Goal: Information Seeking & Learning: Understand process/instructions

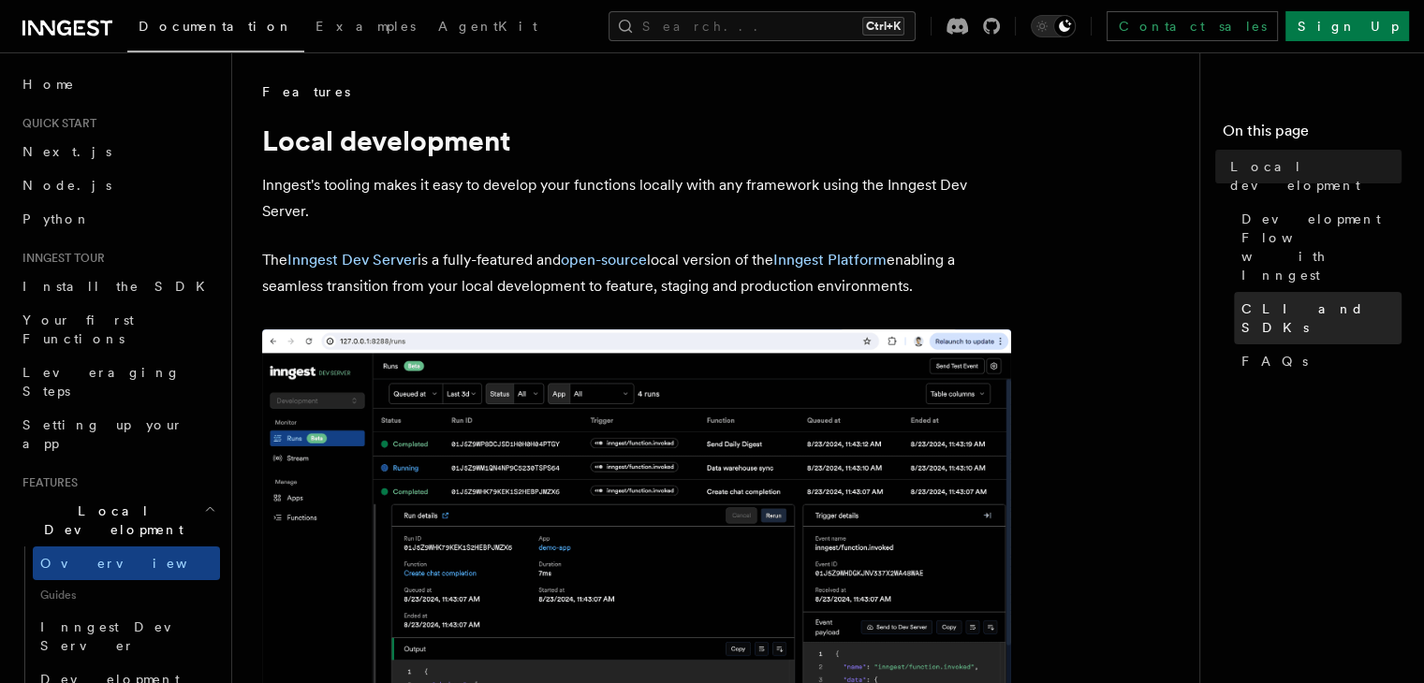
click at [1241, 300] on span "CLI and SDKs" at bounding box center [1321, 318] width 160 height 37
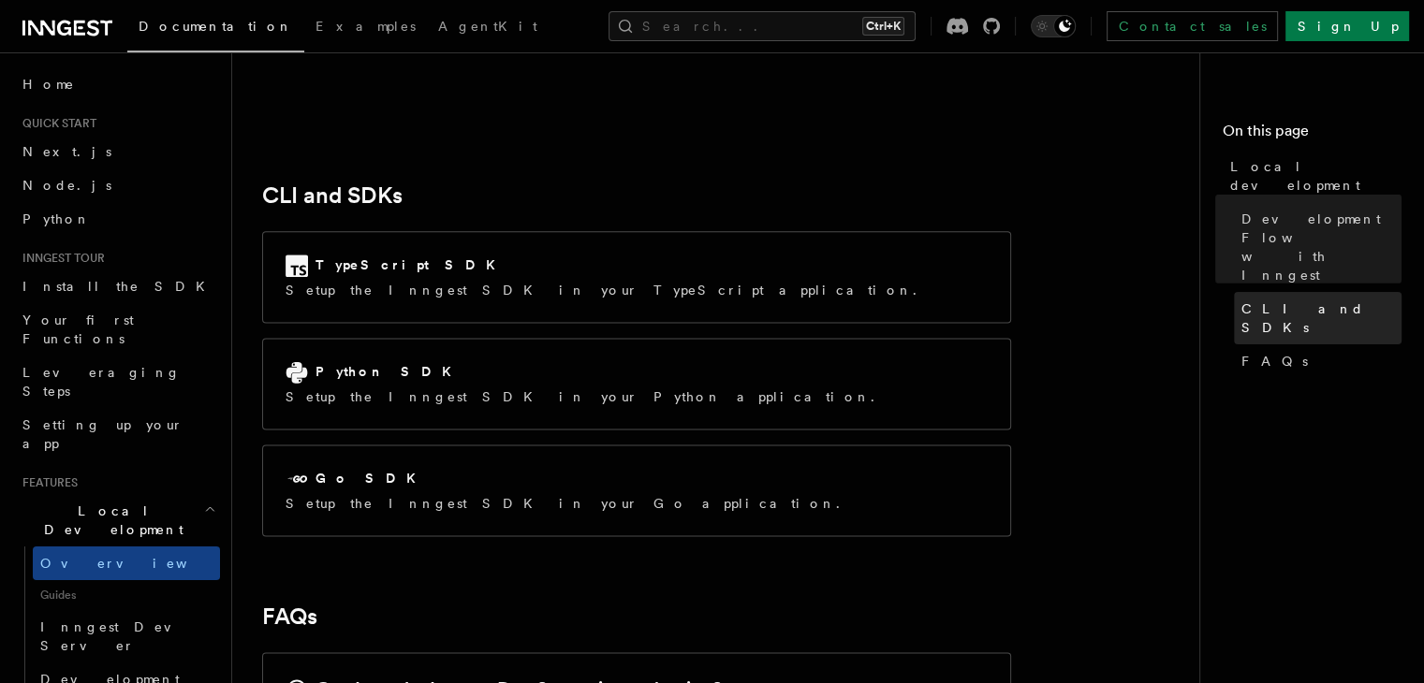
scroll to position [2384, 0]
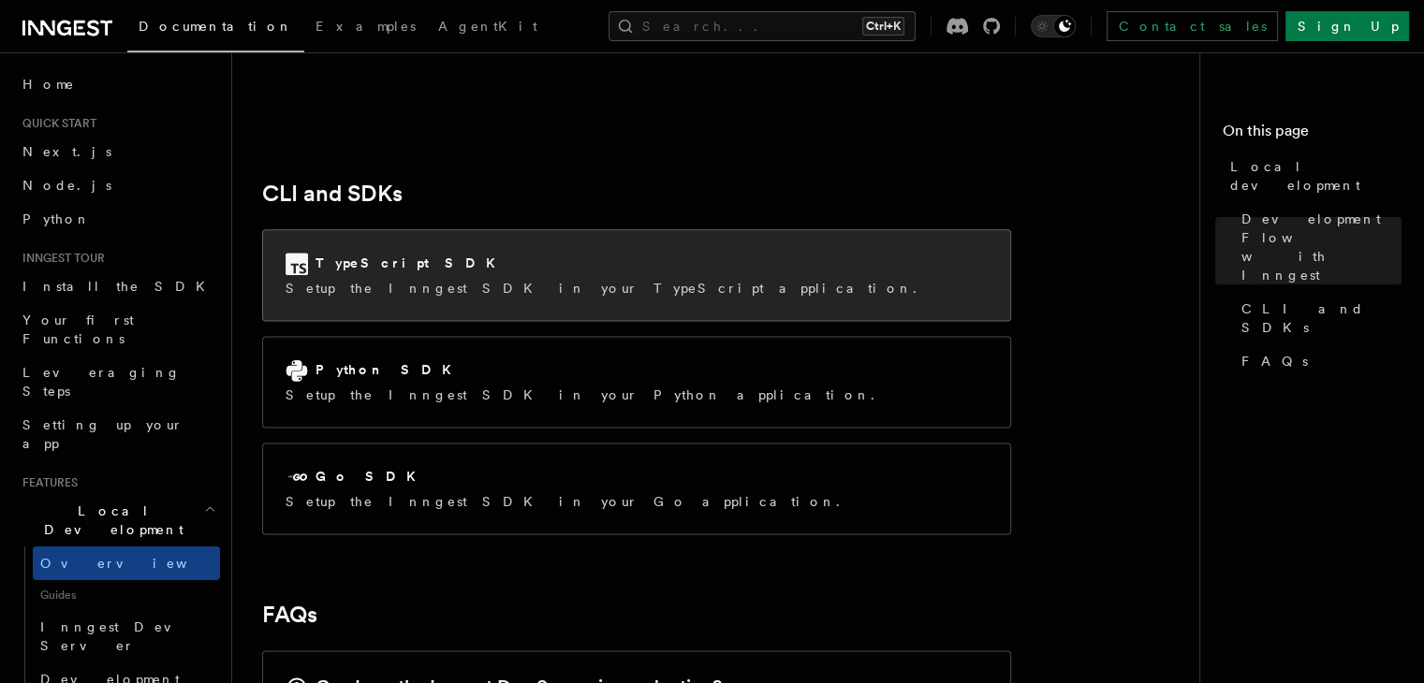
click at [521, 253] on div "TypeScript SDK" at bounding box center [607, 264] width 642 height 22
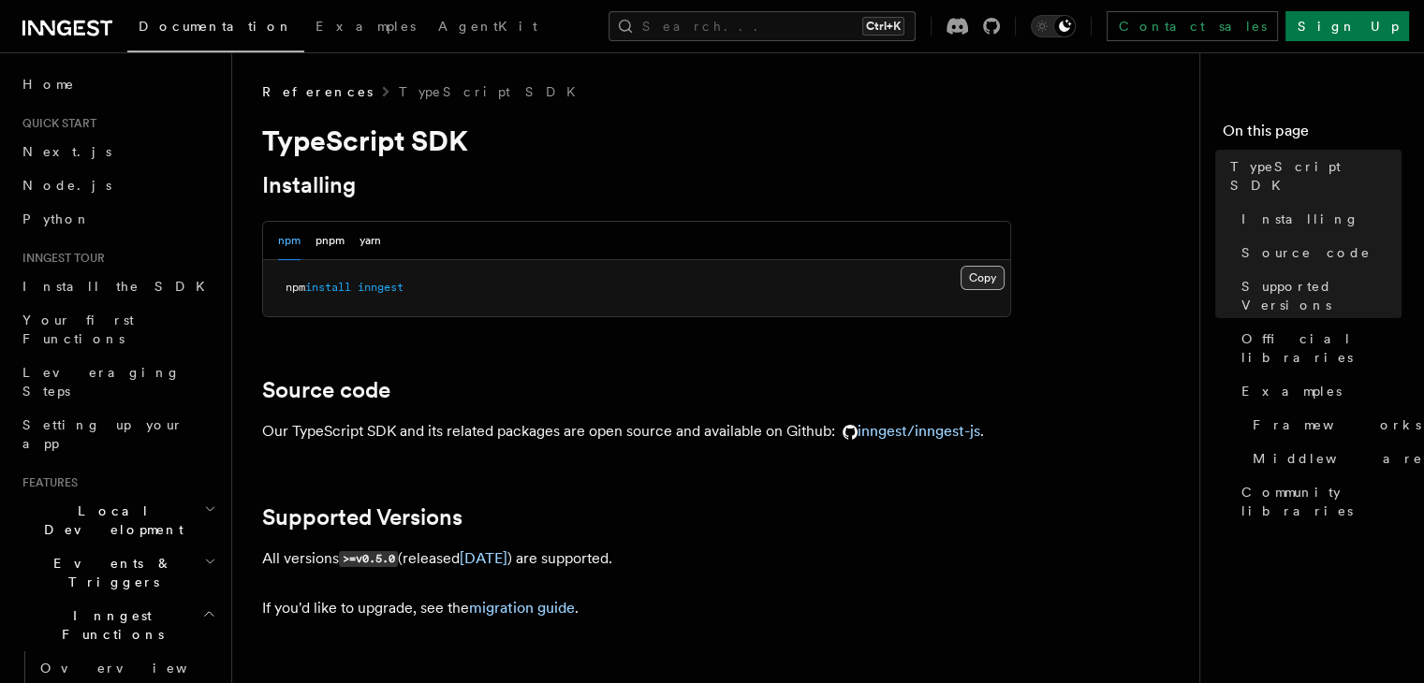
click at [985, 271] on button "Copy Copied" at bounding box center [983, 278] width 44 height 24
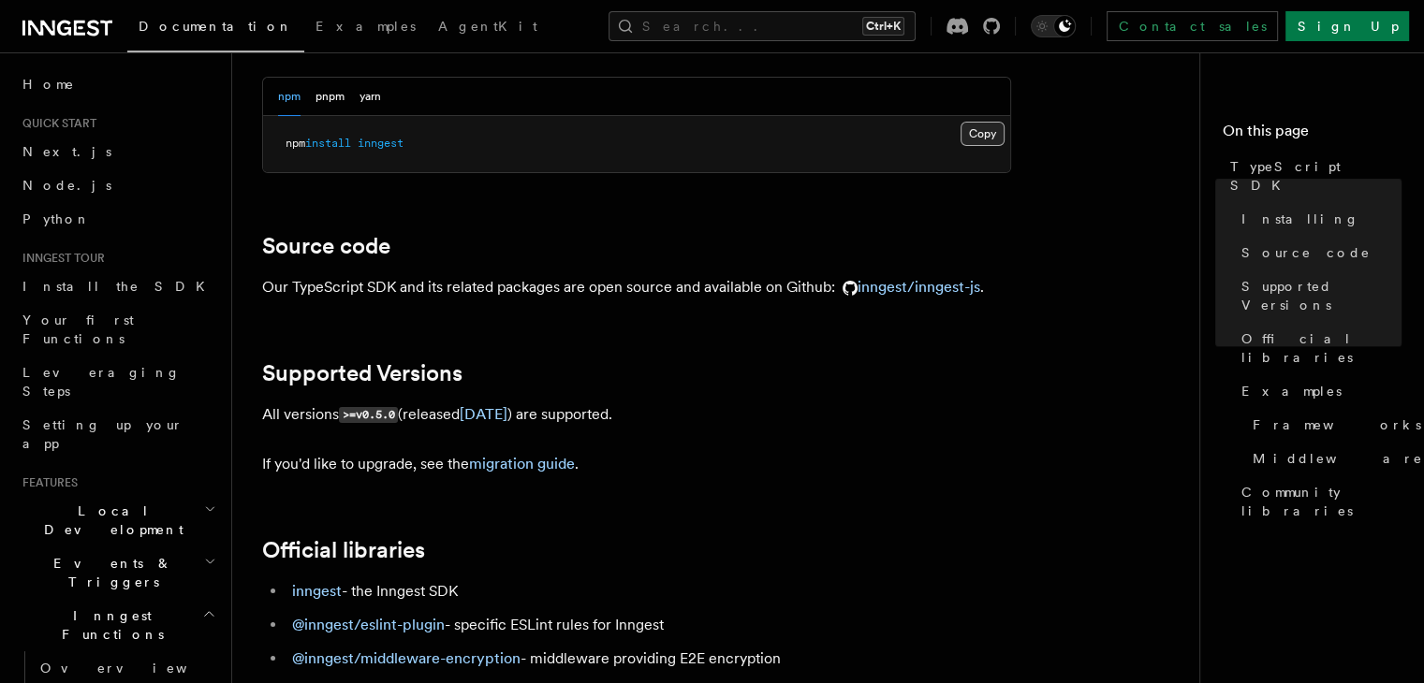
scroll to position [145, 0]
click at [995, 132] on button "Copy Copied" at bounding box center [983, 133] width 44 height 24
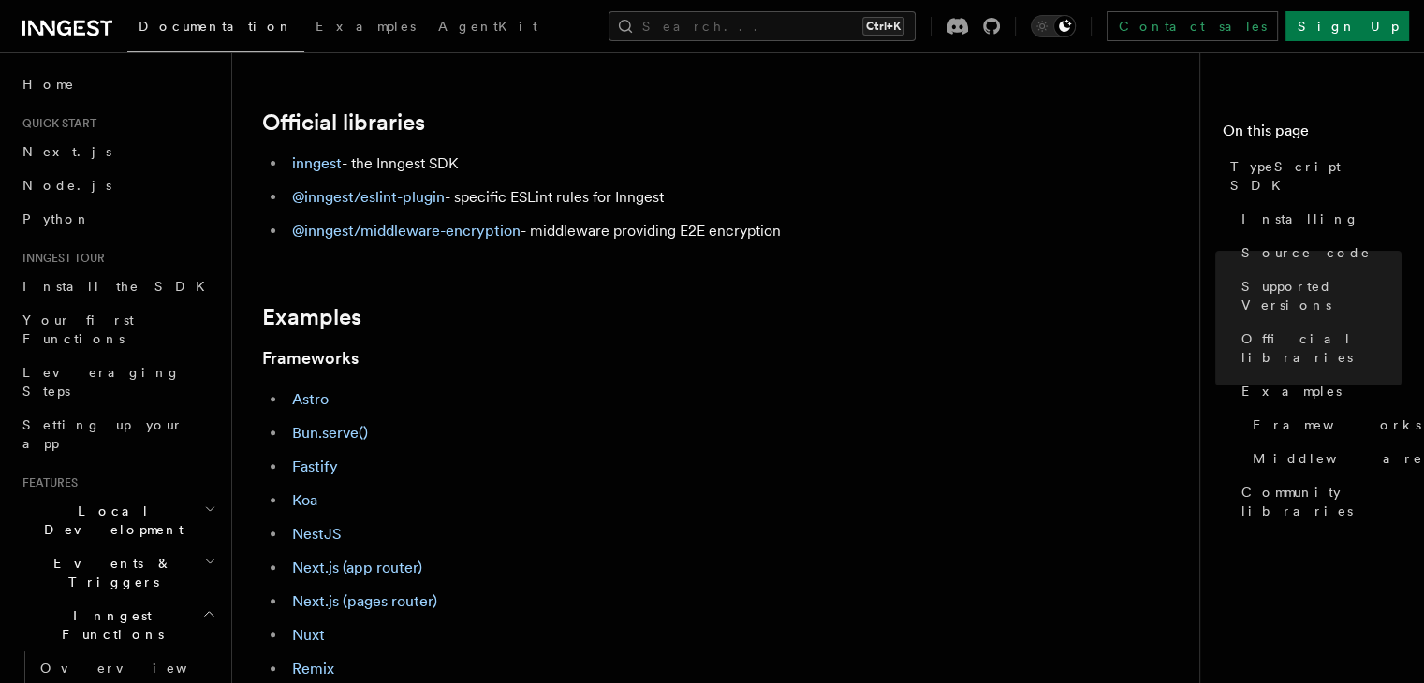
scroll to position [573, 0]
click at [312, 536] on link "NestJS" at bounding box center [317, 533] width 50 height 18
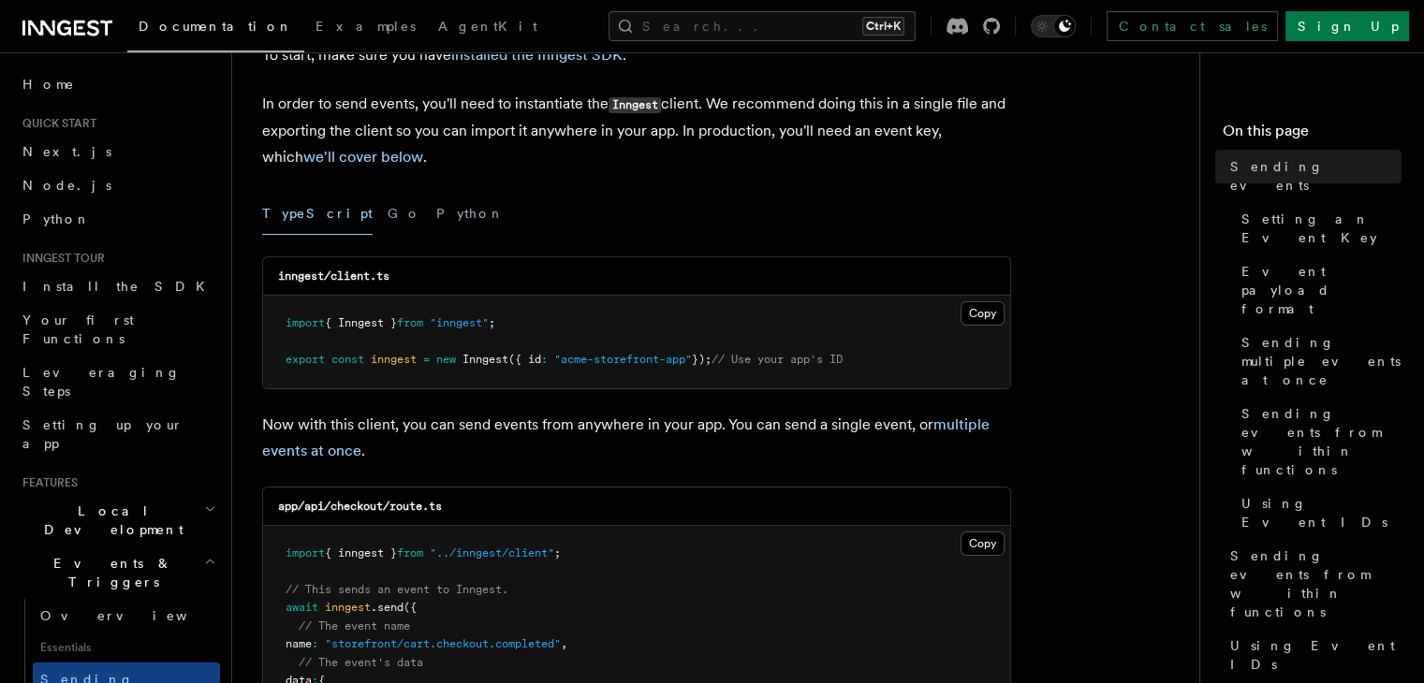
scroll to position [131, 0]
click at [989, 307] on button "Copy Copied" at bounding box center [983, 313] width 44 height 24
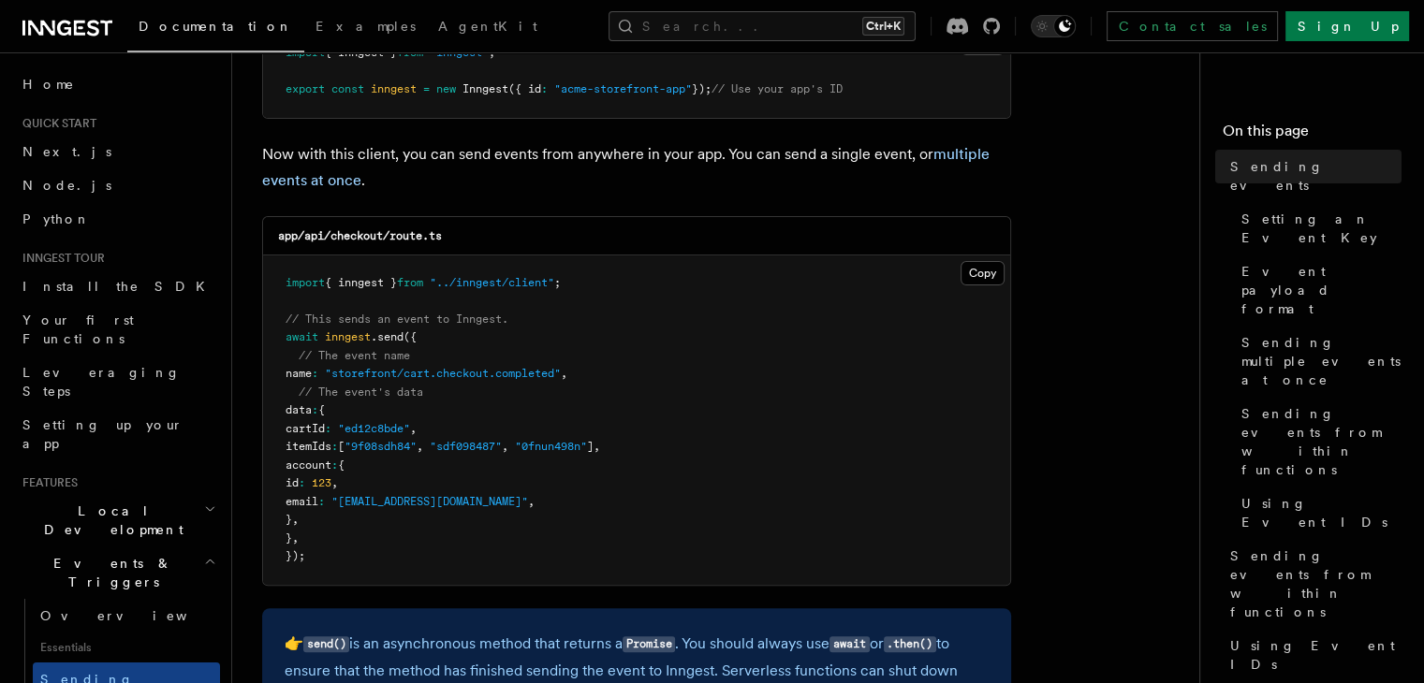
scroll to position [403, 0]
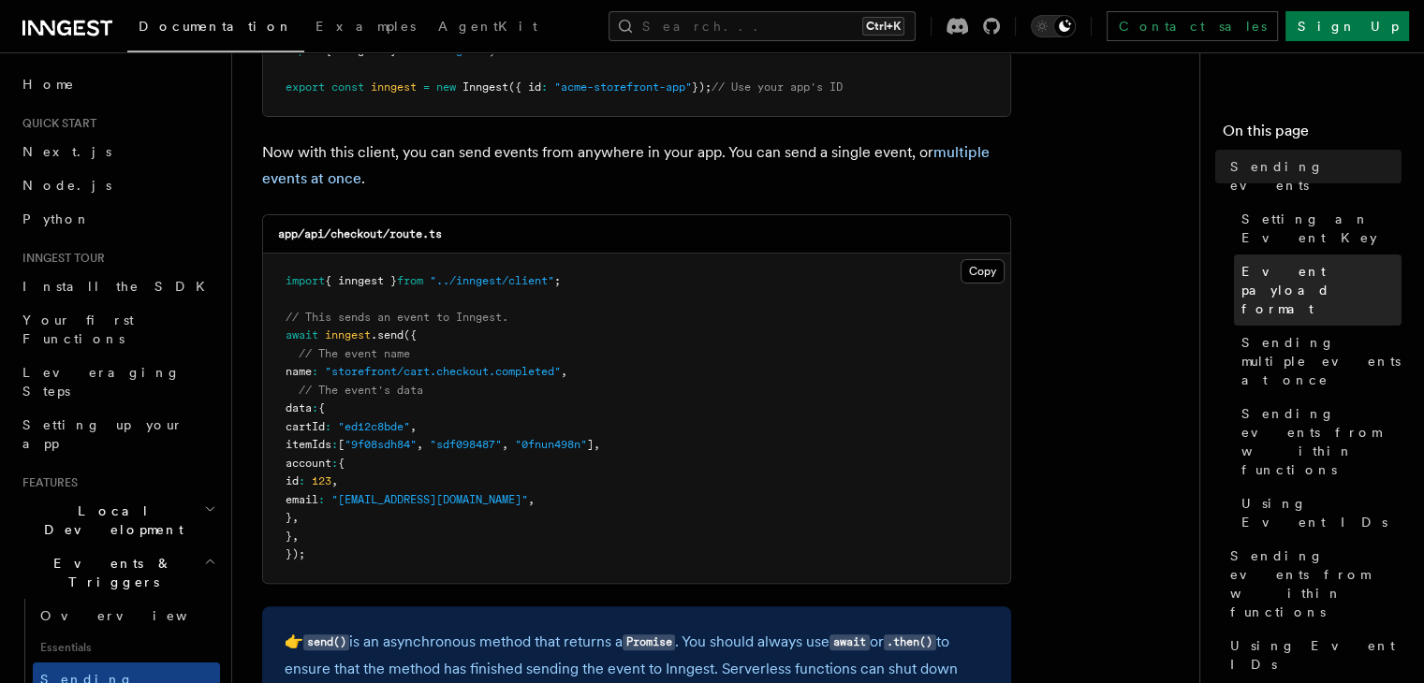
click at [1241, 262] on span "Event payload format" at bounding box center [1321, 290] width 160 height 56
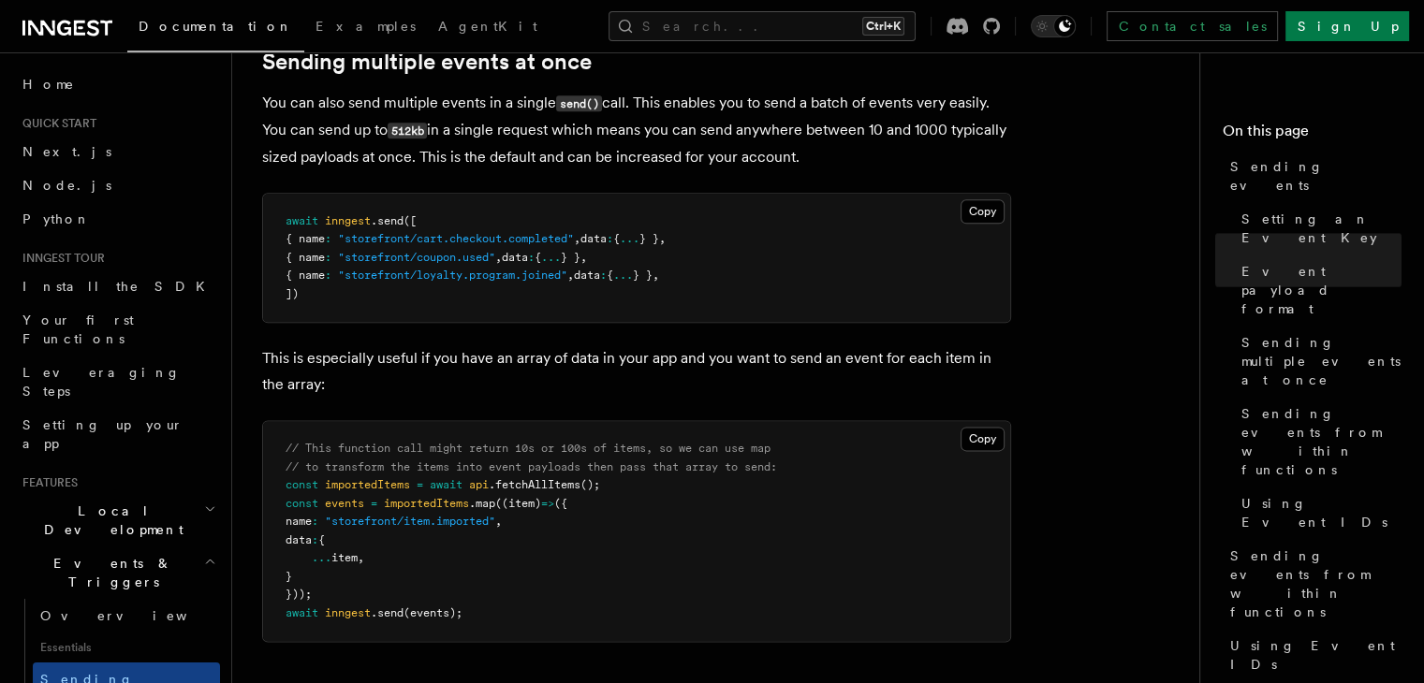
scroll to position [2260, 0]
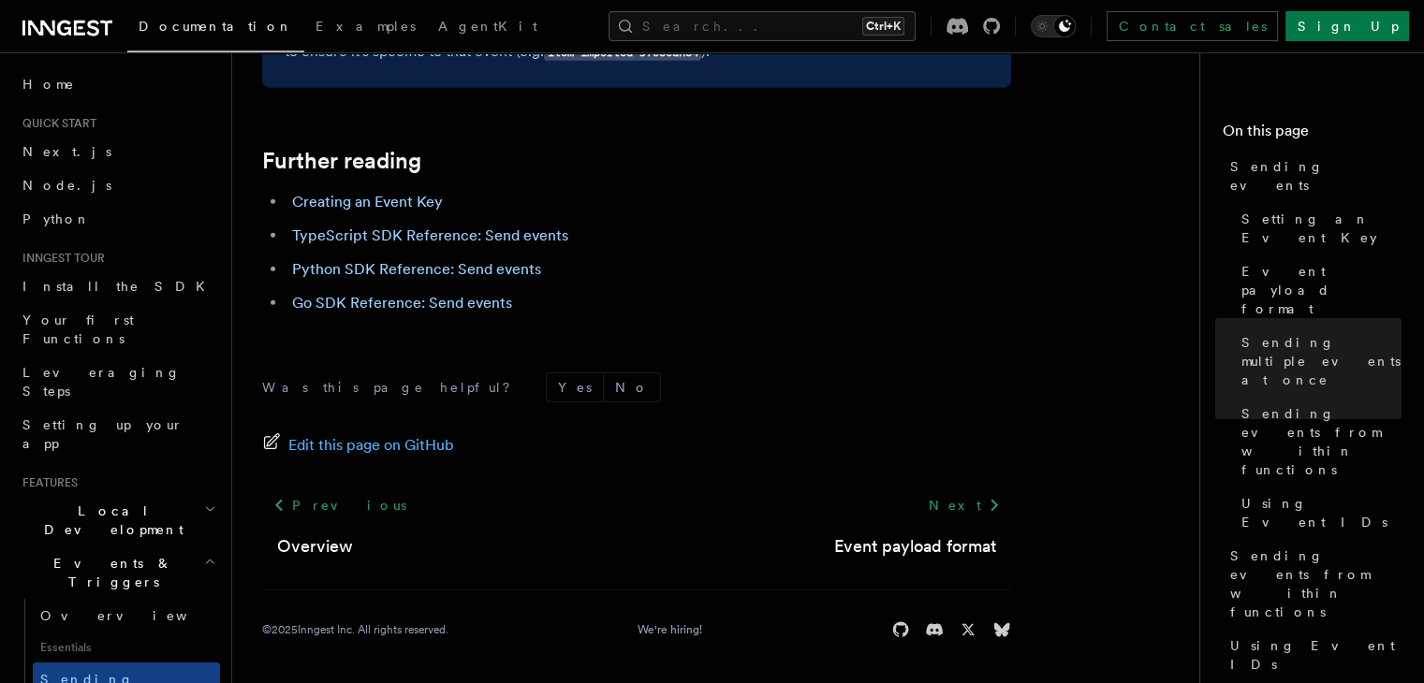
scroll to position [5528, 0]
click at [468, 233] on link "TypeScript SDK Reference: Send events" at bounding box center [430, 235] width 276 height 18
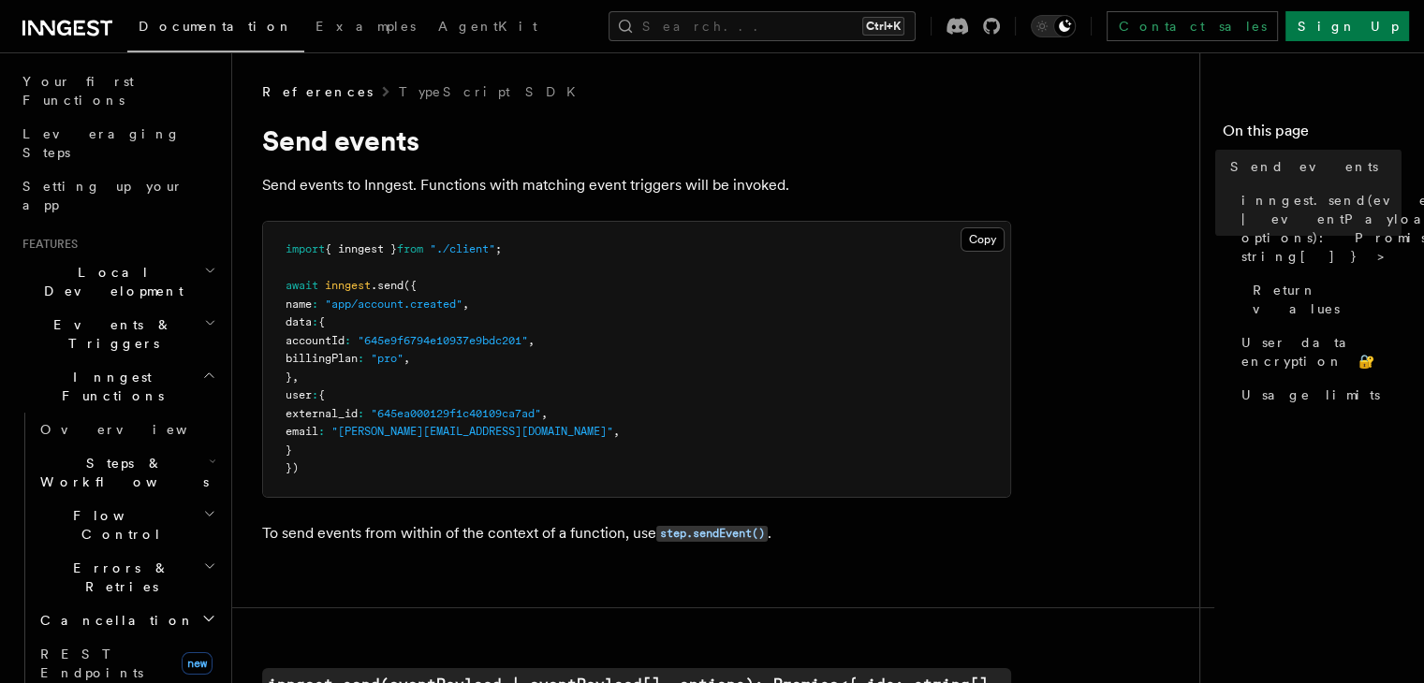
scroll to position [240, 0]
click at [60, 367] on span "Inngest Functions" at bounding box center [108, 385] width 187 height 37
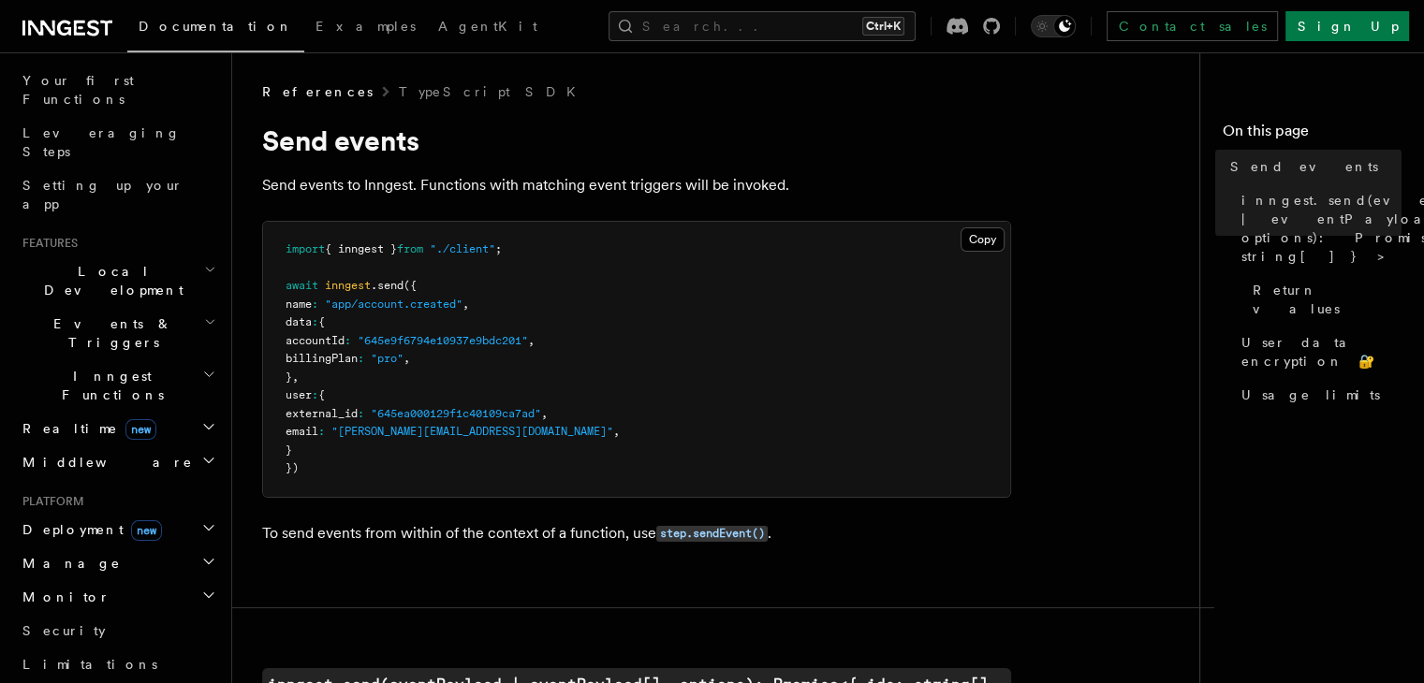
click at [60, 367] on span "Inngest Functions" at bounding box center [108, 385] width 187 height 37
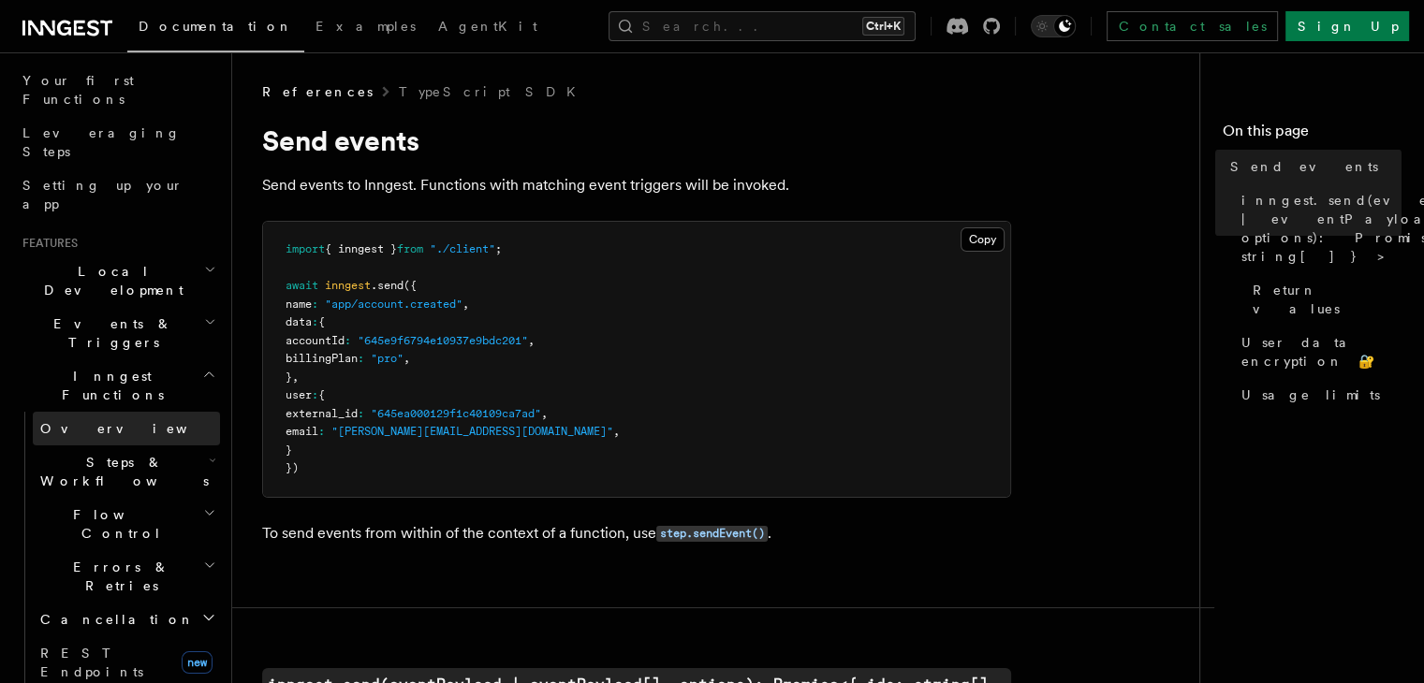
click at [65, 421] on span "Overview" at bounding box center [136, 428] width 193 height 15
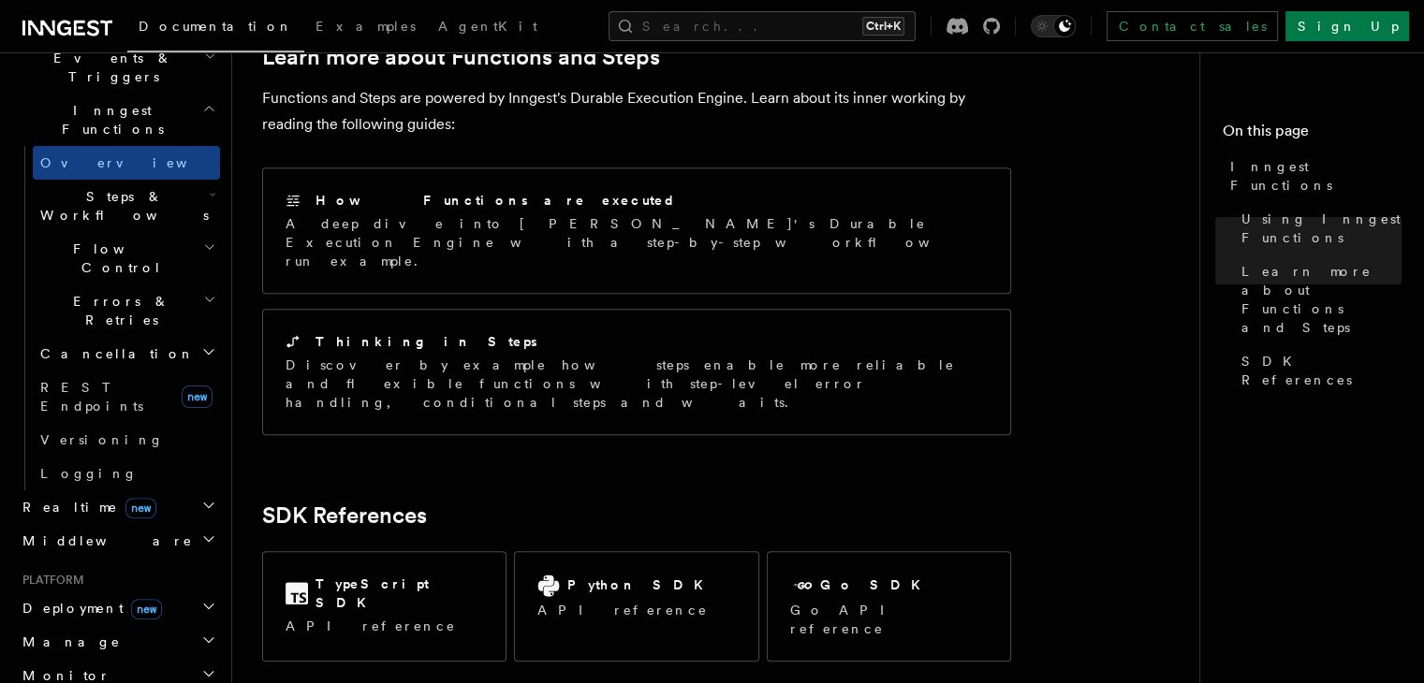
scroll to position [1549, 0]
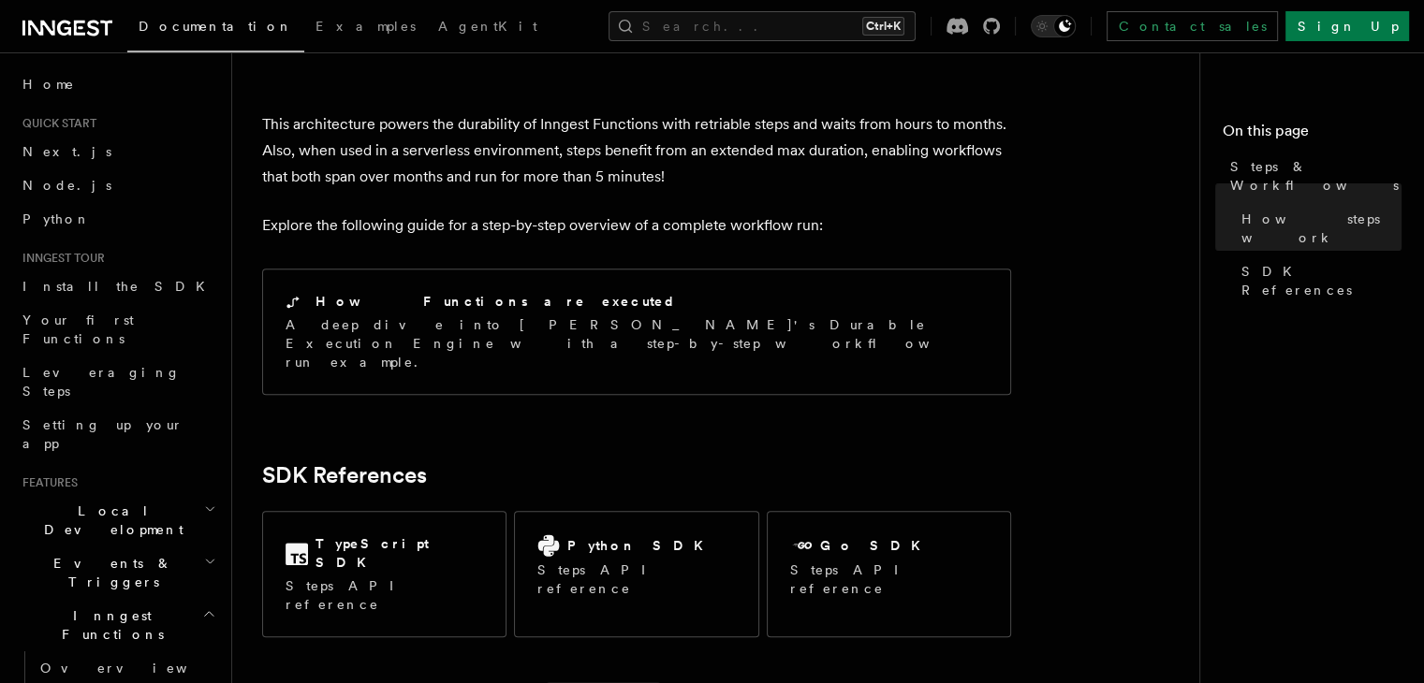
scroll to position [1914, 0]
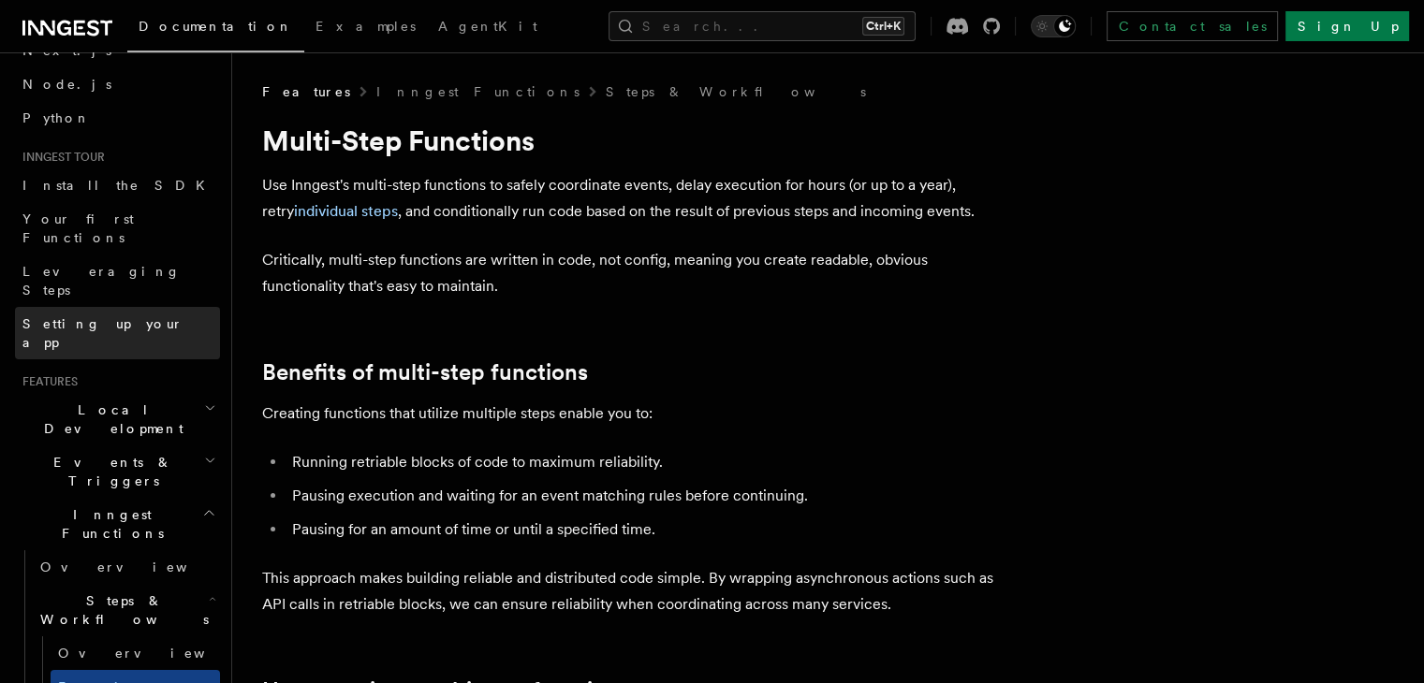
scroll to position [111, 0]
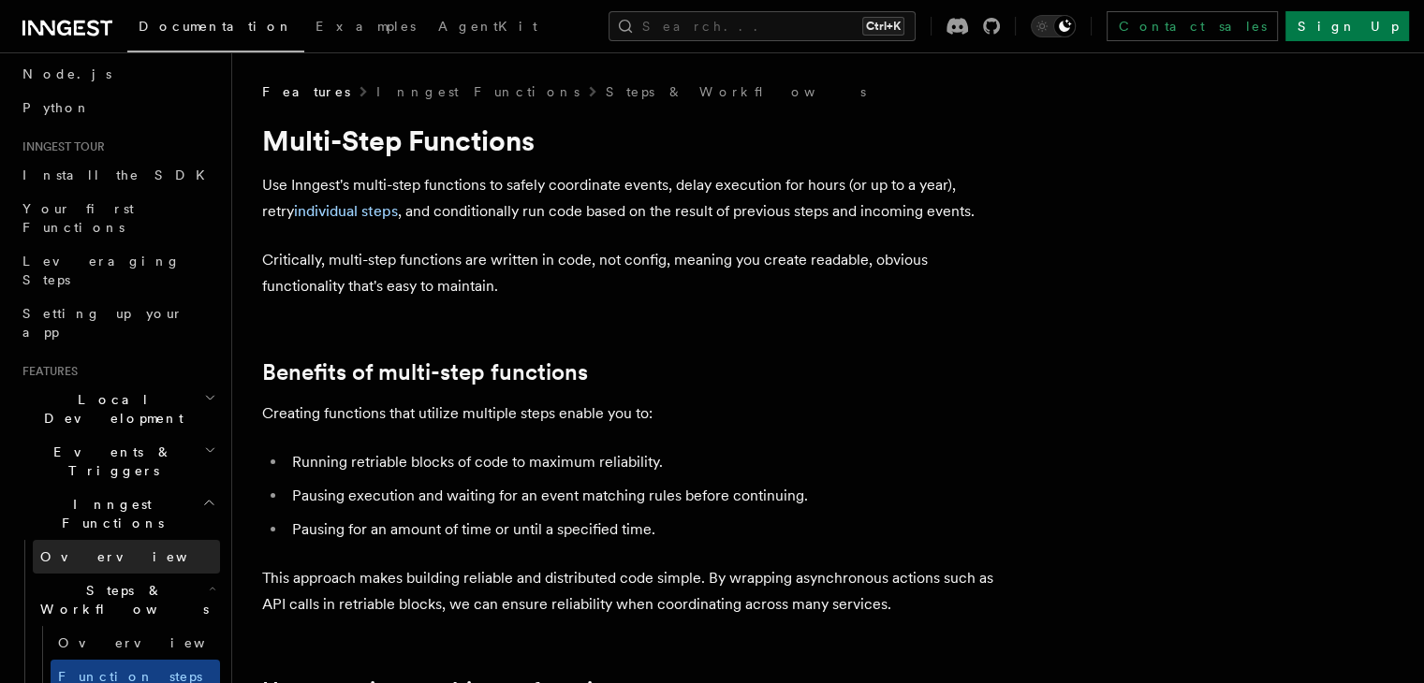
click at [60, 550] on span "Overview" at bounding box center [136, 557] width 193 height 15
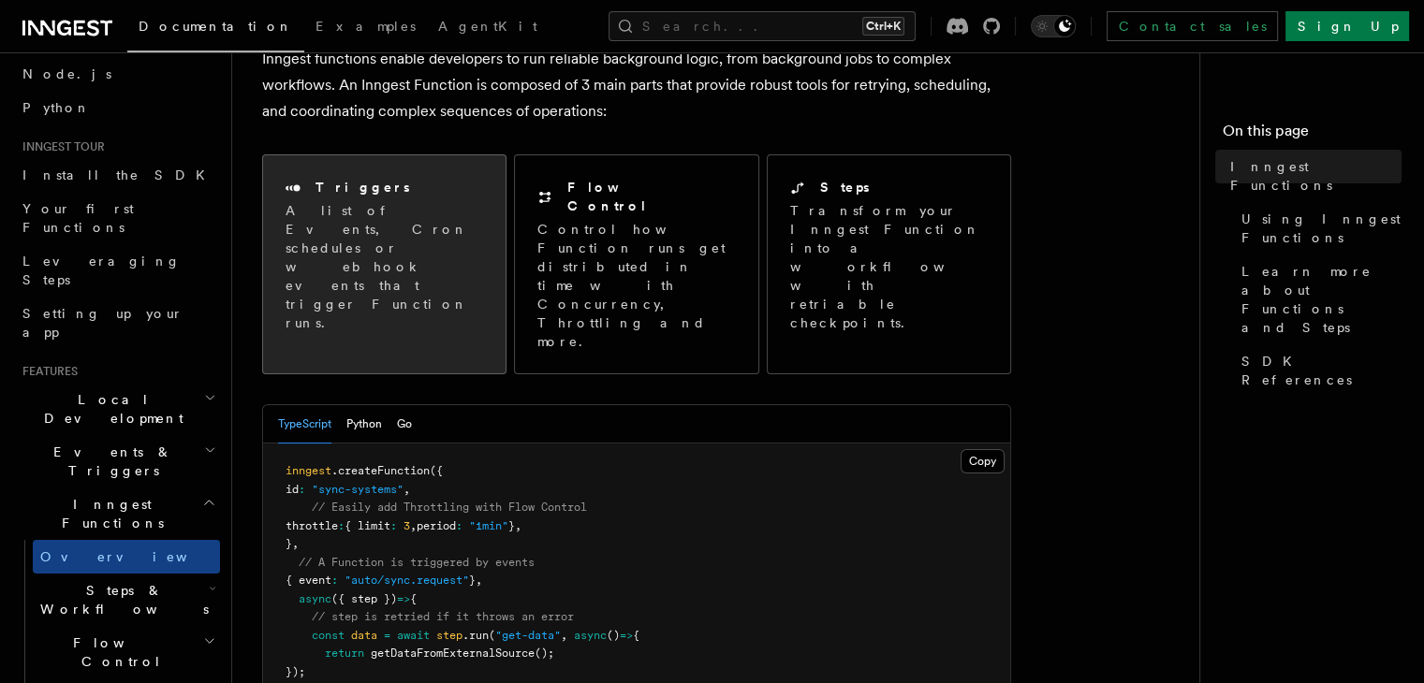
scroll to position [131, 0]
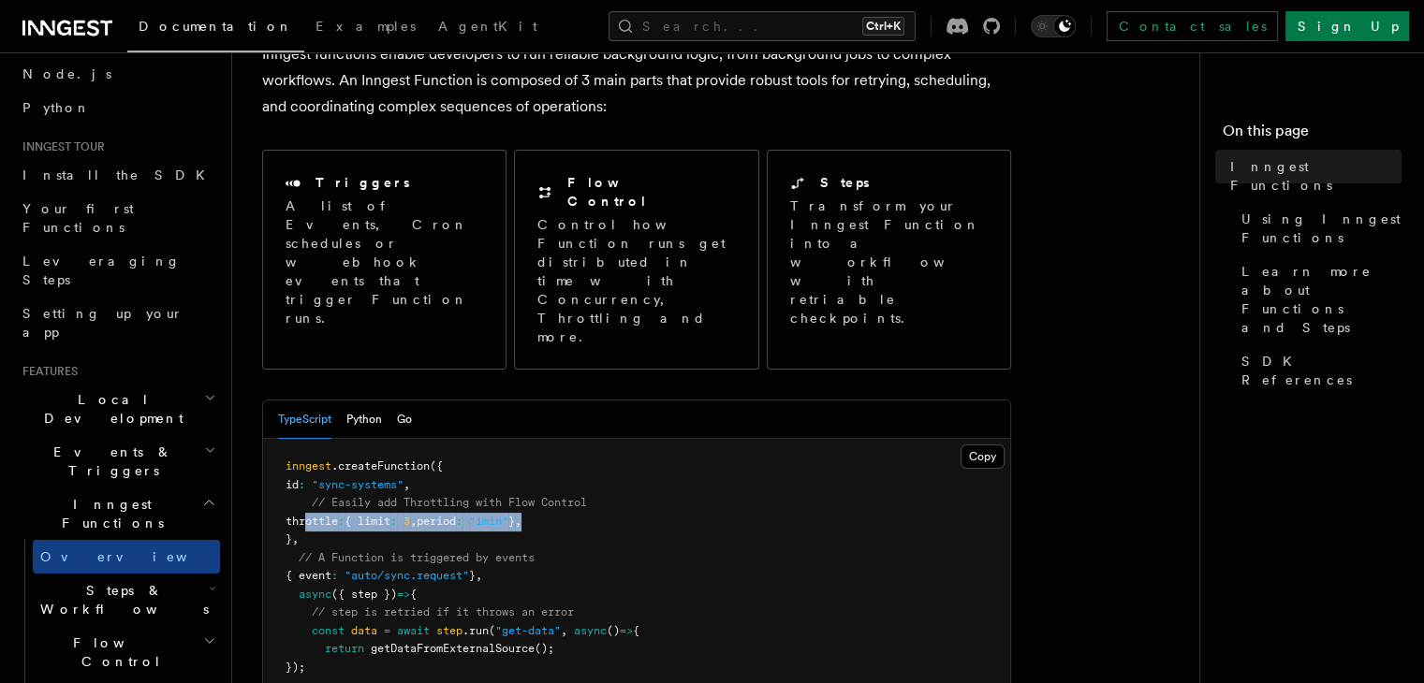
drag, startPoint x: 610, startPoint y: 444, endPoint x: 304, endPoint y: 449, distance: 306.2
click at [304, 449] on pre "inngest .createFunction ({ id : "sync-systems" , // Easily add Throttling with …" at bounding box center [636, 631] width 747 height 385
copy span "throttle : { limit : 3 , period : "1min" } ,"
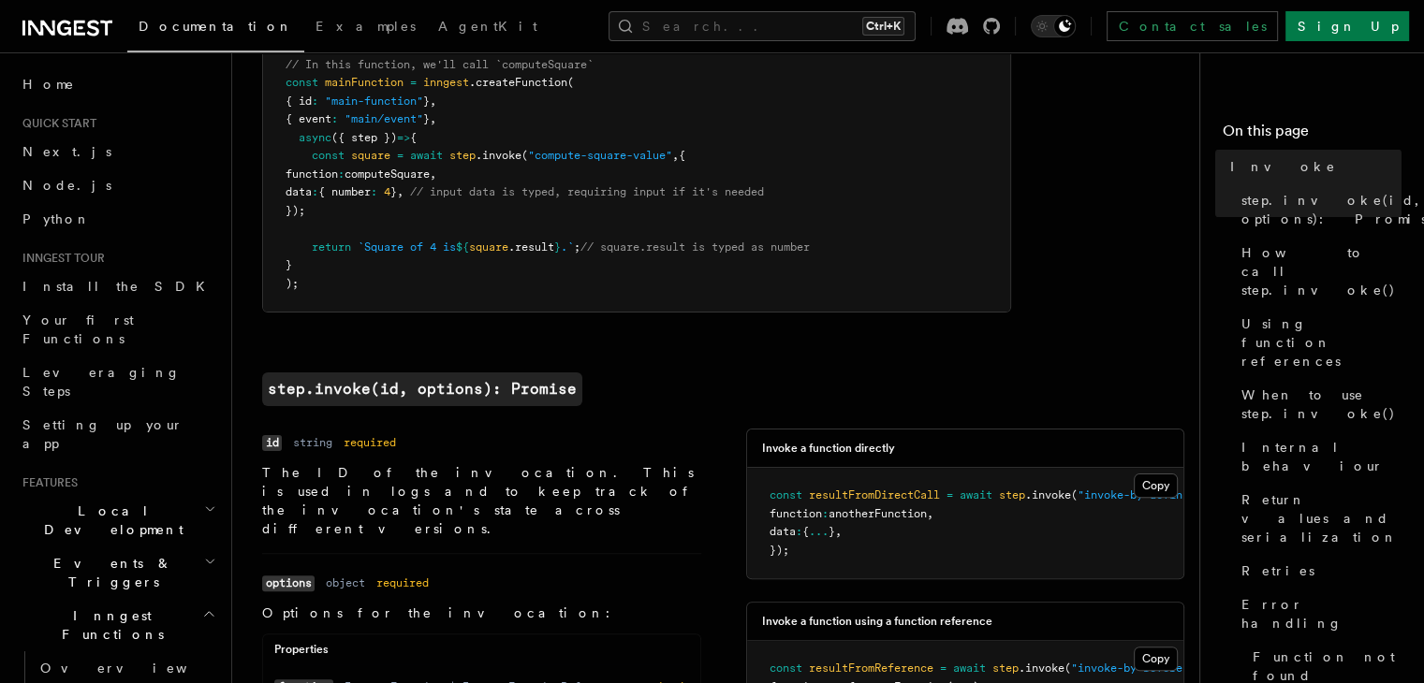
scroll to position [404, 0]
